Goal: Task Accomplishment & Management: Manage account settings

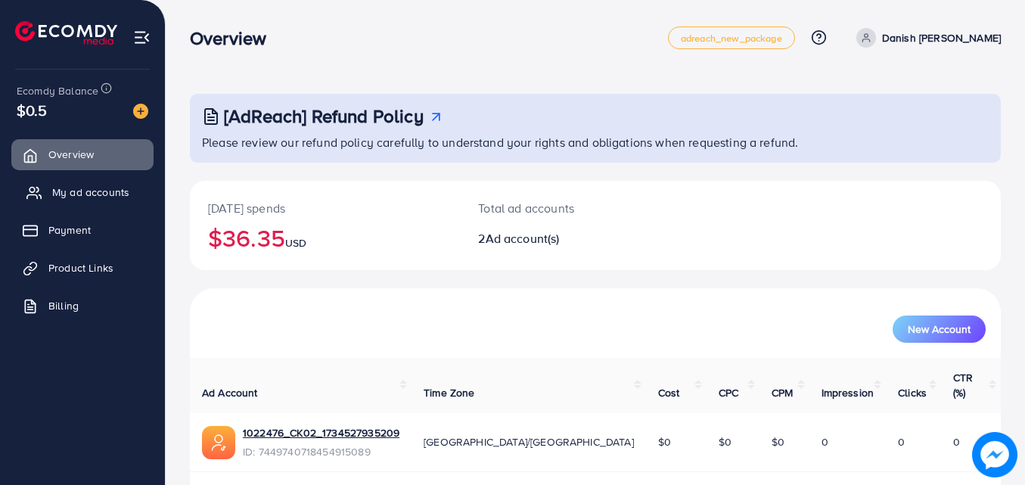
click at [47, 190] on link "My ad accounts" at bounding box center [82, 192] width 142 height 30
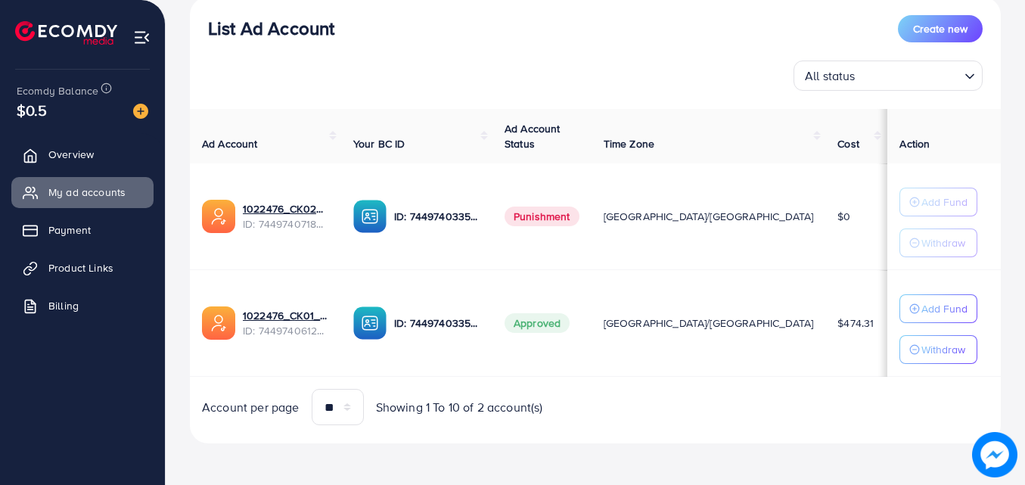
scroll to position [185, 0]
click at [579, 213] on span "Punishment" at bounding box center [542, 216] width 75 height 20
click at [591, 292] on td "Approved" at bounding box center [541, 322] width 99 height 107
click at [886, 210] on td "$10" at bounding box center [918, 216] width 64 height 107
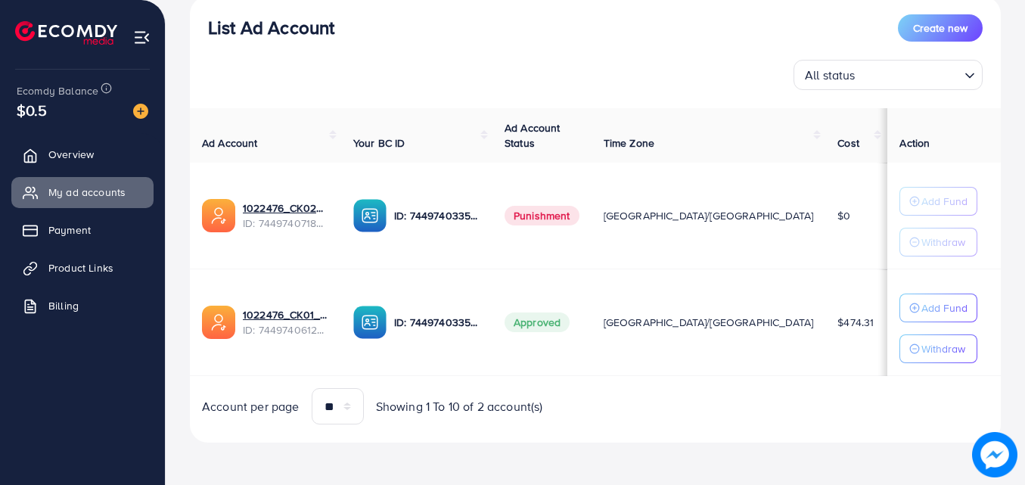
click at [886, 210] on td "$10" at bounding box center [918, 216] width 64 height 107
click at [579, 219] on span "Punishment" at bounding box center [542, 216] width 75 height 20
click at [573, 220] on span "Punishment" at bounding box center [542, 216] width 75 height 20
click at [886, 227] on td "$10" at bounding box center [918, 216] width 64 height 107
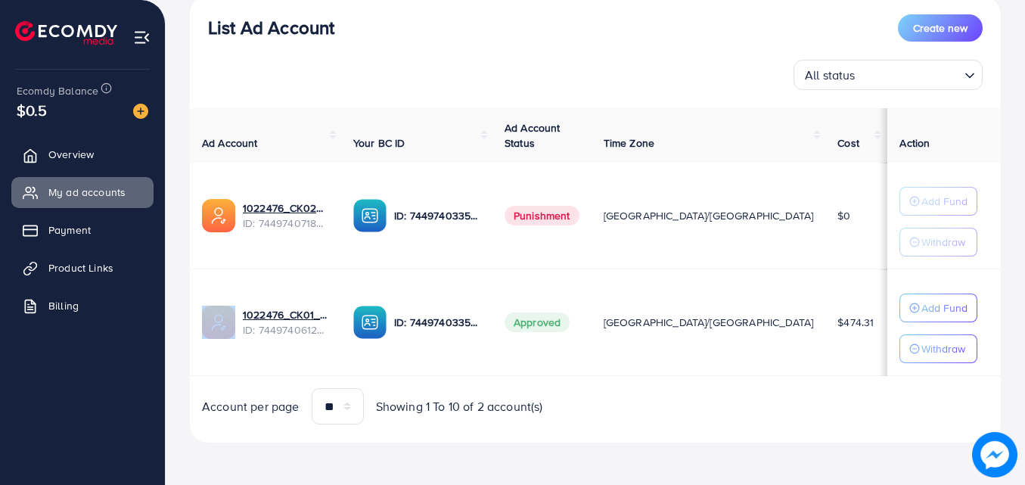
click at [886, 227] on td "$10" at bounding box center [918, 216] width 64 height 107
click at [591, 353] on td "Approved" at bounding box center [541, 322] width 99 height 107
click at [948, 29] on span "Create new" at bounding box center [940, 27] width 54 height 15
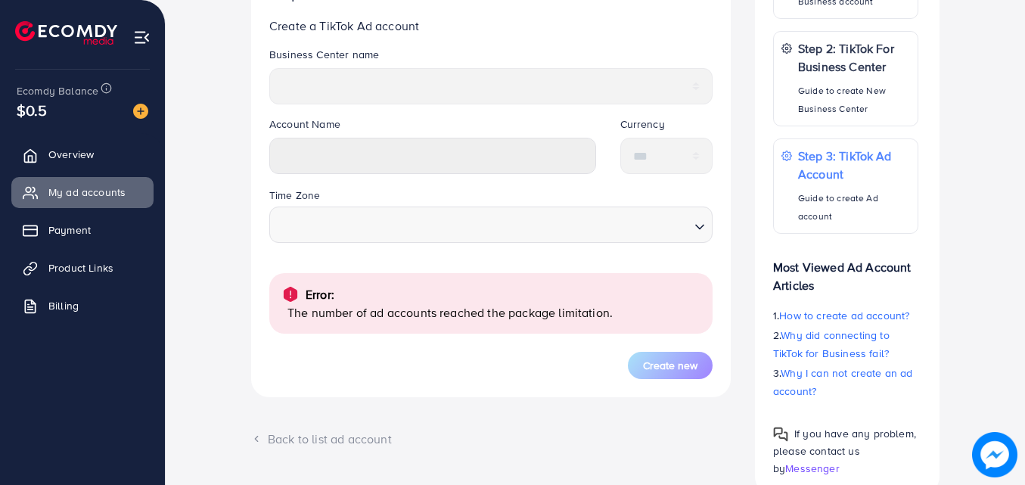
scroll to position [416, 0]
